Goal: Complete application form: Complete application form

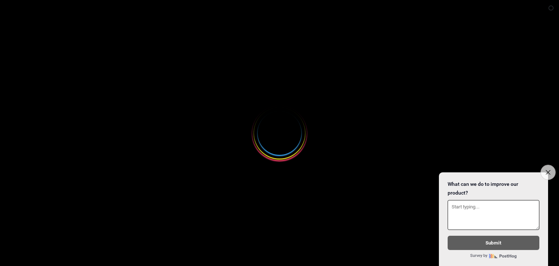
click at [549, 165] on button "Close survey" at bounding box center [548, 172] width 15 height 15
select select
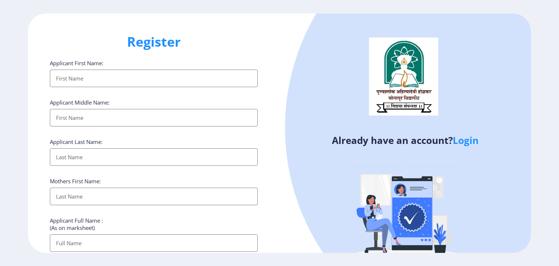
click at [466, 140] on link "Login" at bounding box center [466, 140] width 26 height 13
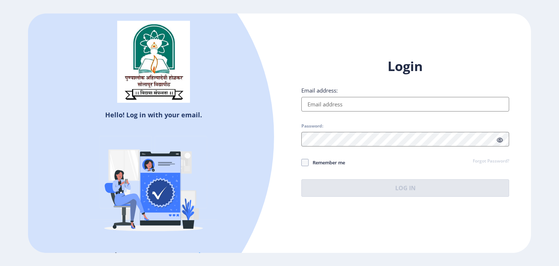
drag, startPoint x: 379, startPoint y: 90, endPoint x: 373, endPoint y: 106, distance: 16.4
click at [373, 106] on div "Email address:" at bounding box center [405, 99] width 208 height 25
click at [373, 106] on input "Email address:" at bounding box center [405, 104] width 208 height 15
type input "[EMAIL_ADDRESS][DOMAIN_NAME]"
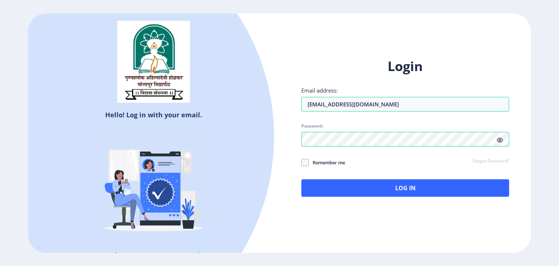
click at [498, 141] on icon at bounding box center [500, 139] width 6 height 5
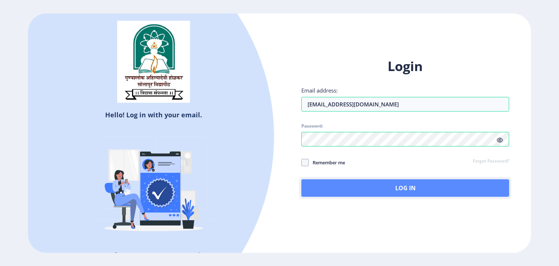
click at [343, 191] on button "Log In" at bounding box center [405, 187] width 208 height 17
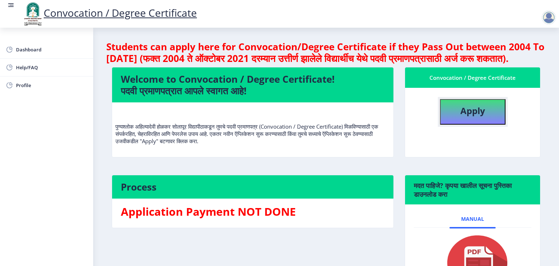
click at [467, 117] on b "Apply" at bounding box center [473, 110] width 25 height 12
select select
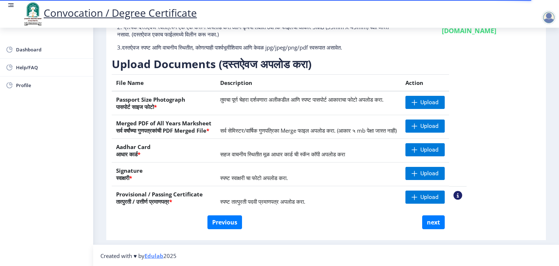
scroll to position [78, 0]
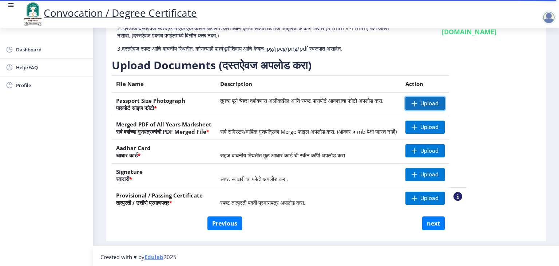
click at [418, 104] on span at bounding box center [415, 103] width 6 height 6
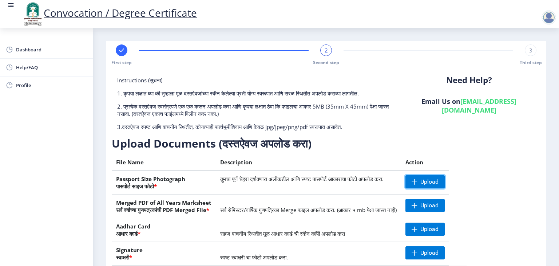
scroll to position [79, 0]
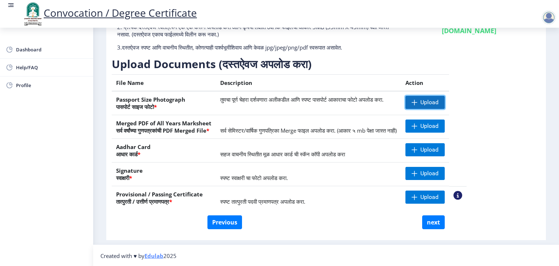
click at [418, 99] on span at bounding box center [415, 102] width 6 height 6
click at [439, 103] on span "Upload" at bounding box center [430, 102] width 18 height 7
click at [418, 99] on span at bounding box center [415, 102] width 6 height 6
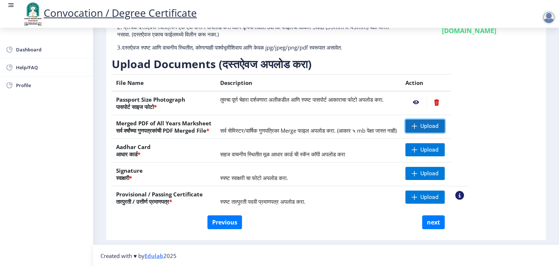
click at [444, 122] on span "Upload" at bounding box center [425, 125] width 39 height 13
click at [445, 149] on span "Upload" at bounding box center [425, 149] width 39 height 13
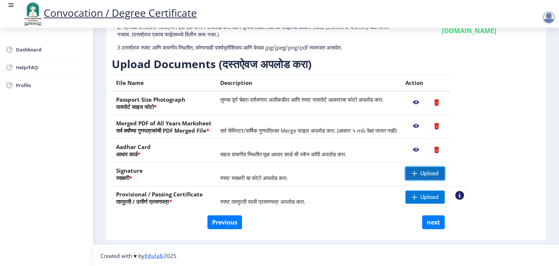
click at [418, 173] on span at bounding box center [415, 173] width 6 height 6
drag, startPoint x: 441, startPoint y: 173, endPoint x: 0, endPoint y: -32, distance: 486.2
click at [0, 0] on html "Convocation / Degree Certificate Dashboard Help/FAQ Profile First step 2 Second…" at bounding box center [279, 133] width 559 height 266
click at [418, 196] on span at bounding box center [415, 197] width 6 height 6
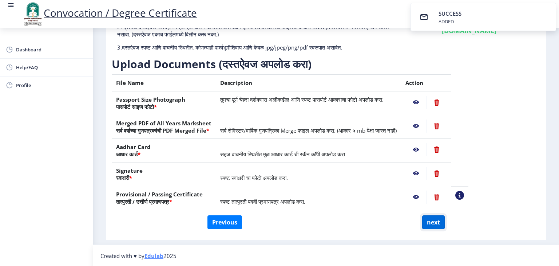
click at [430, 219] on button "next" at bounding box center [433, 222] width 23 height 14
select select
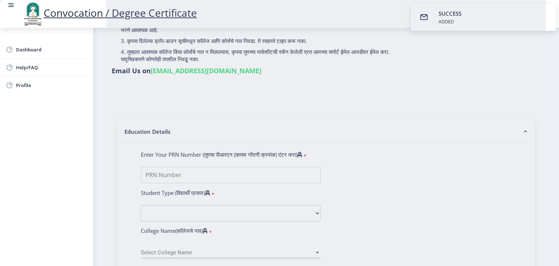
select select
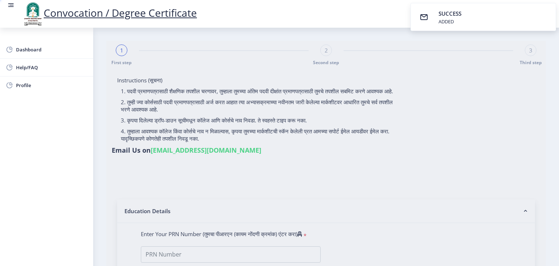
select select
type input "[PERSON_NAME] Appalal Mulani"
type input "Shabana"
type input "201803250009449"
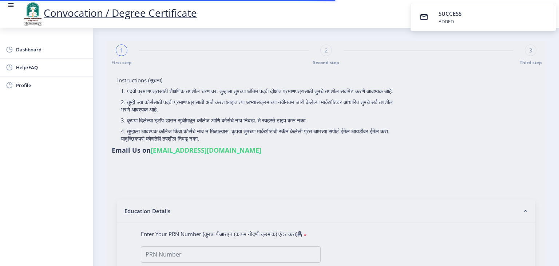
select select "Regular"
select select "2021"
select select "October"
select select "Grade A"
type input "9449"
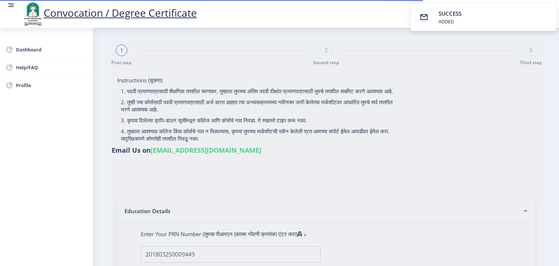
select select
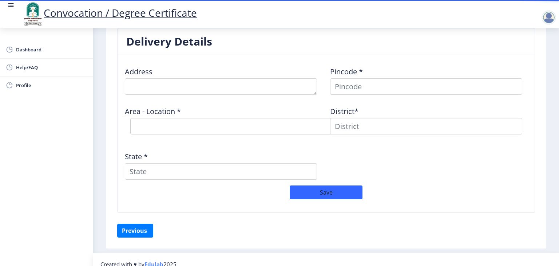
scroll to position [591, 0]
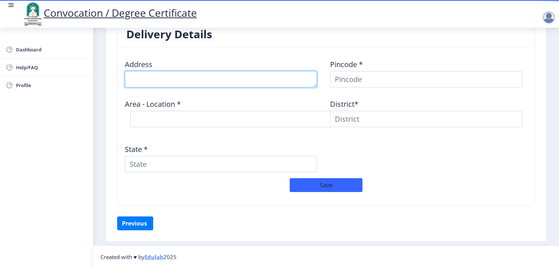
click at [266, 78] on textarea at bounding box center [221, 79] width 192 height 16
click at [247, 76] on textarea at bounding box center [221, 79] width 192 height 16
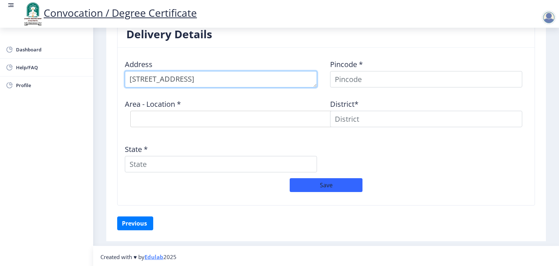
scroll to position [7, 0]
type textarea "[STREET_ADDRESS]"
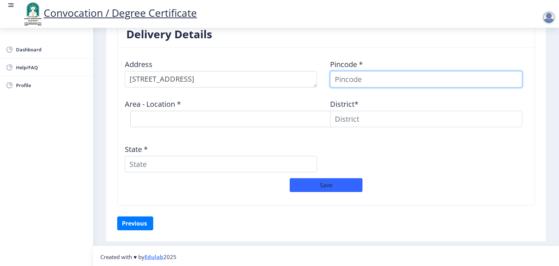
click at [386, 76] on input at bounding box center [426, 79] width 192 height 16
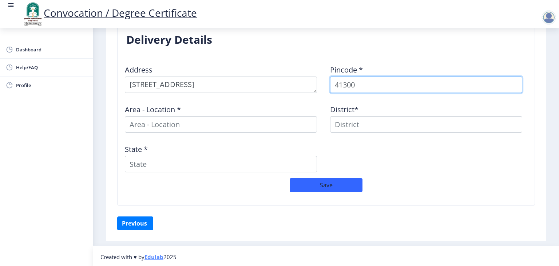
type input "413004"
select select
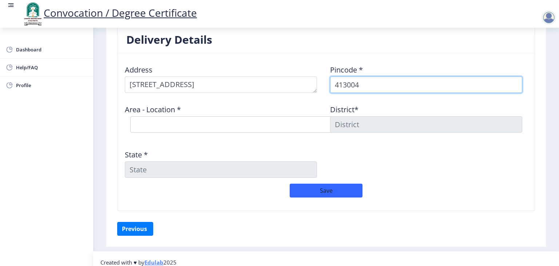
scroll to position [591, 0]
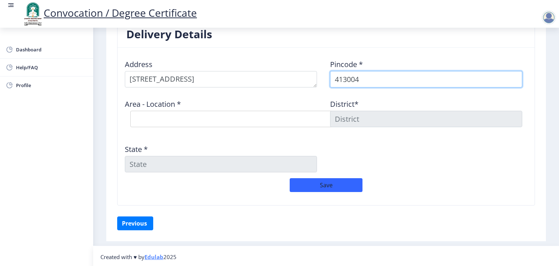
type input "413004"
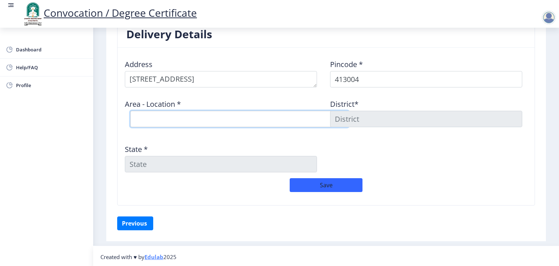
click at [153, 118] on select "Select Area Location [GEOGRAPHIC_DATA] S.O ([GEOGRAPHIC_DATA]) [PERSON_NAME] [G…" at bounding box center [239, 119] width 218 height 16
select select "1: Object"
click at [130, 111] on select "Select Area Location [GEOGRAPHIC_DATA] S.O ([GEOGRAPHIC_DATA]) [PERSON_NAME] [G…" at bounding box center [239, 119] width 218 height 16
type input "SOLAPUR"
type input "[GEOGRAPHIC_DATA]"
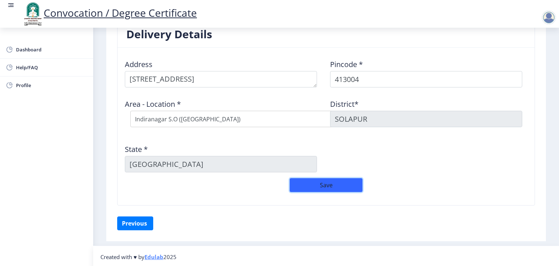
click at [317, 183] on button "Save" at bounding box center [326, 185] width 73 height 14
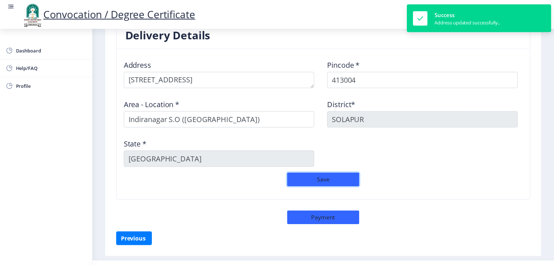
scroll to position [606, 0]
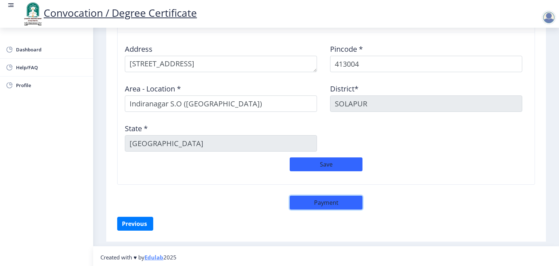
click at [319, 204] on button "Payment" at bounding box center [326, 203] width 73 height 14
select select "sealed"
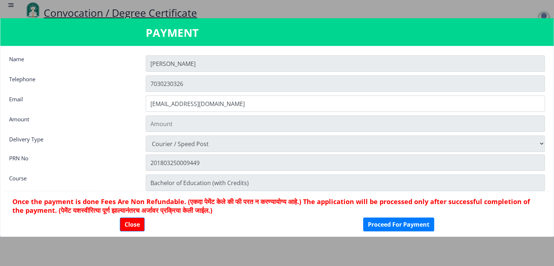
type input "2885"
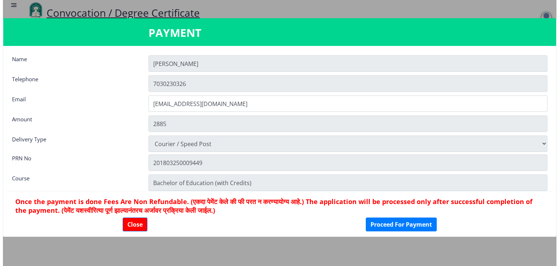
scroll to position [10, 0]
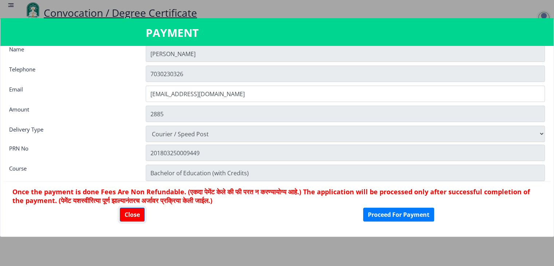
click at [137, 212] on button "Close" at bounding box center [132, 215] width 25 height 14
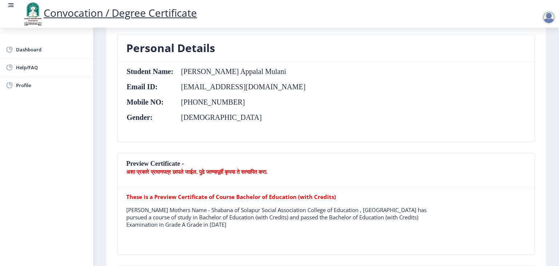
scroll to position [0, 0]
